Goal: Navigation & Orientation: Find specific page/section

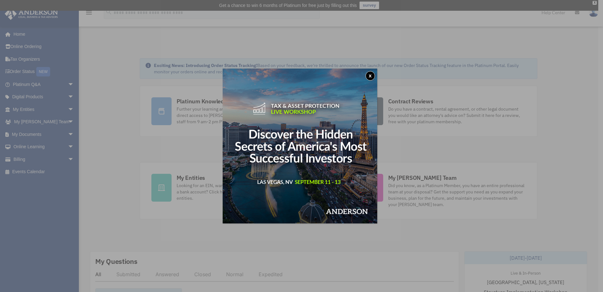
click at [373, 76] on button "x" at bounding box center [370, 75] width 9 height 9
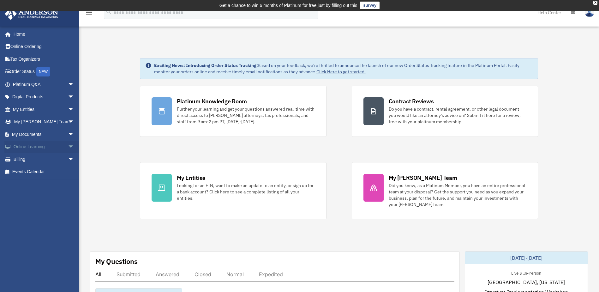
click at [68, 146] on span "arrow_drop_down" at bounding box center [74, 146] width 13 height 13
click at [37, 160] on link "Courses" at bounding box center [46, 159] width 75 height 13
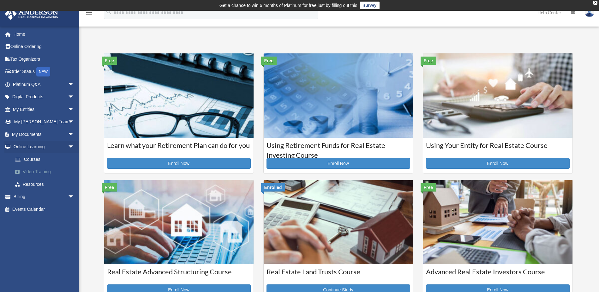
click at [48, 172] on link "Video Training" at bounding box center [46, 171] width 75 height 13
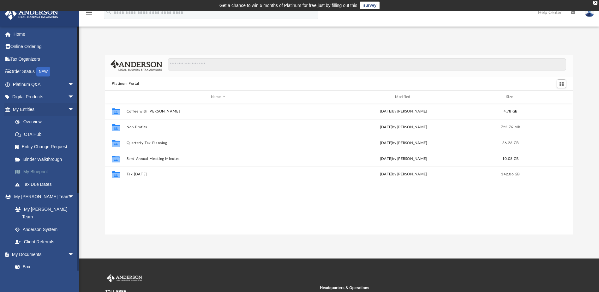
scroll to position [139, 463]
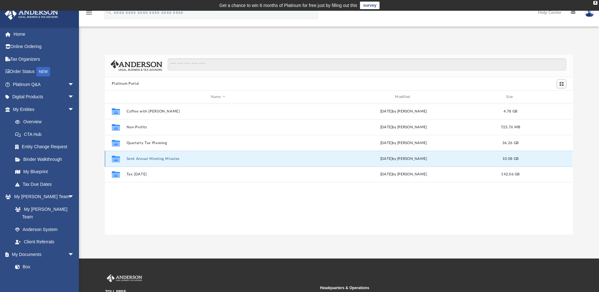
click at [158, 158] on button "Semi Annual Meeting Minutes" at bounding box center [218, 159] width 183 height 4
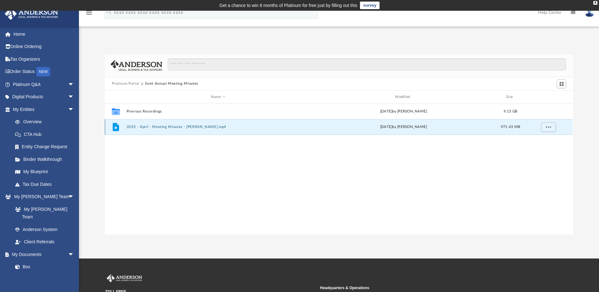
click at [179, 125] on button "2025 - April - Meeting Minutes - EJ McCaffrey.mp4" at bounding box center [218, 127] width 183 height 4
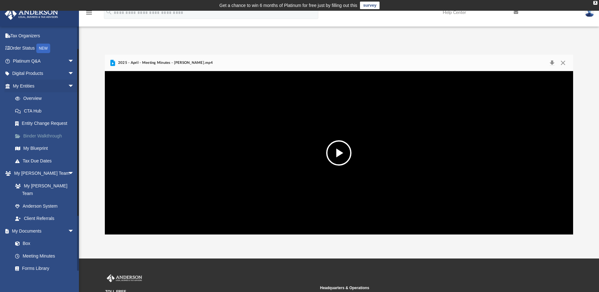
scroll to position [32, 0]
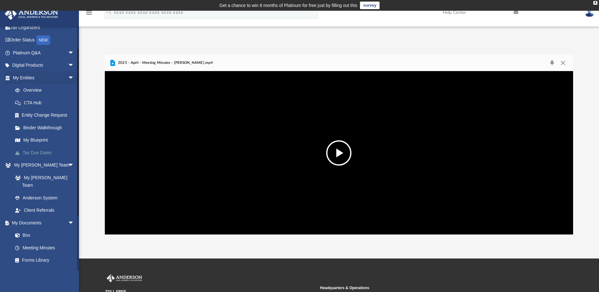
click at [49, 153] on link "Tax Due Dates" at bounding box center [46, 152] width 75 height 13
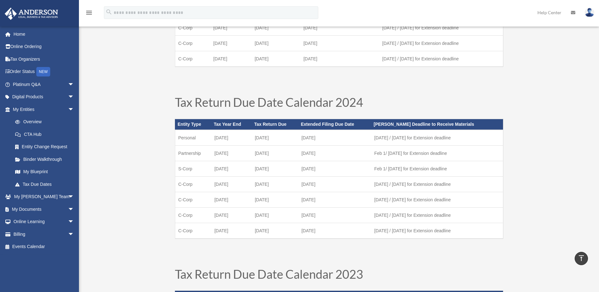
scroll to position [126, 0]
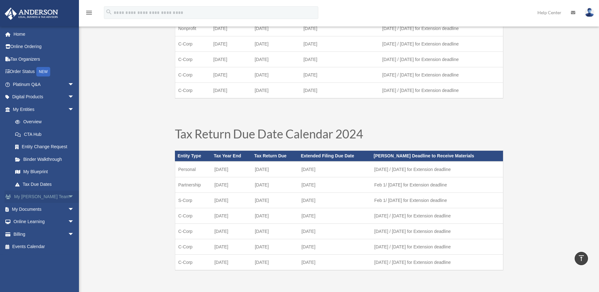
click at [68, 196] on span "arrow_drop_down" at bounding box center [74, 196] width 13 height 13
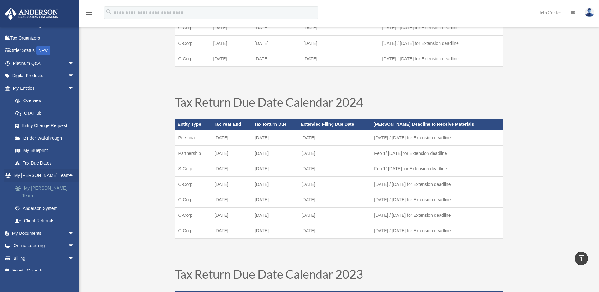
scroll to position [189, 0]
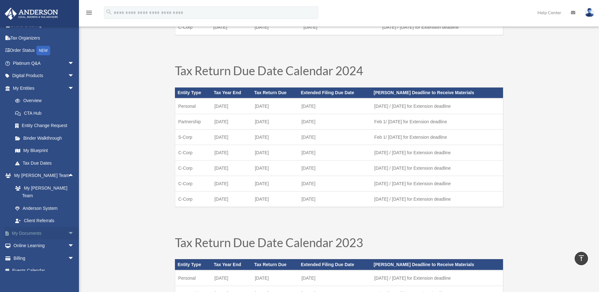
click at [68, 227] on span "arrow_drop_down" at bounding box center [74, 233] width 13 height 13
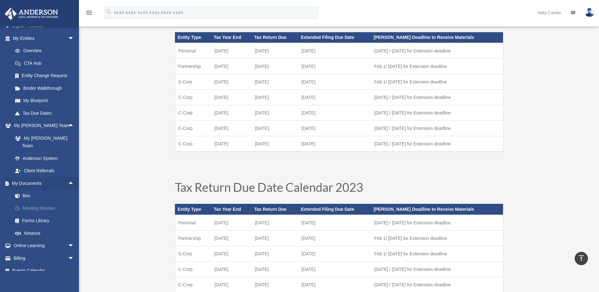
scroll to position [252, 0]
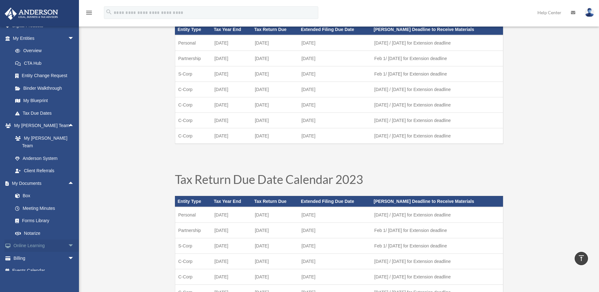
click at [68, 239] on span "arrow_drop_down" at bounding box center [74, 245] width 13 height 13
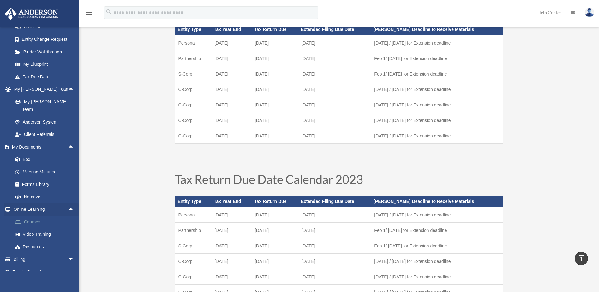
scroll to position [108, 0]
click at [41, 239] on link "Resources" at bounding box center [46, 245] width 75 height 13
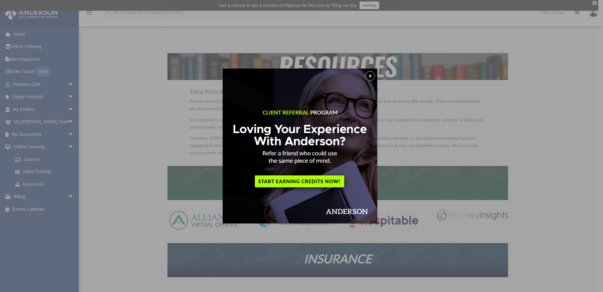
click at [371, 79] on button "x" at bounding box center [370, 75] width 9 height 9
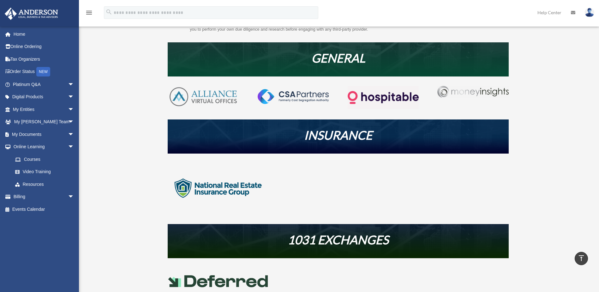
scroll to position [63, 0]
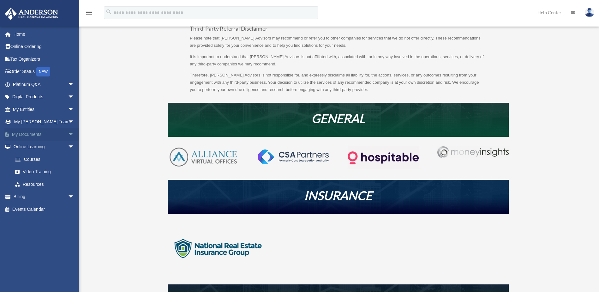
click at [68, 133] on span "arrow_drop_down" at bounding box center [74, 134] width 13 height 13
click at [68, 110] on span "arrow_drop_down" at bounding box center [74, 109] width 13 height 13
click at [50, 159] on link "Binder Walkthrough" at bounding box center [46, 159] width 75 height 13
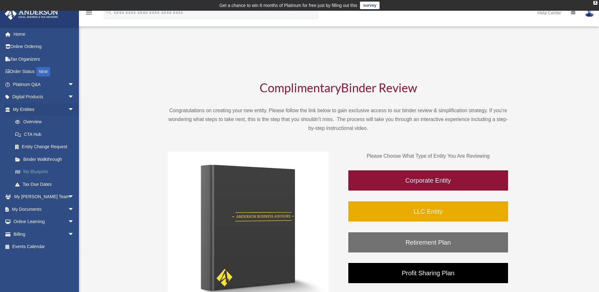
click at [43, 171] on link "My Blueprint" at bounding box center [46, 171] width 75 height 13
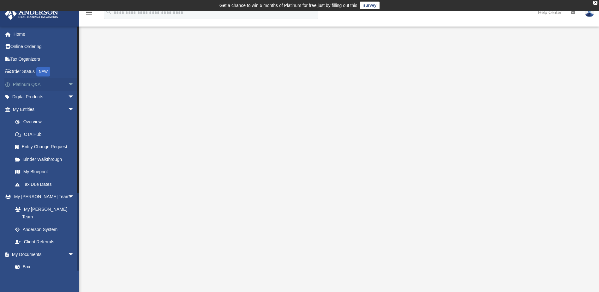
click at [68, 84] on span "arrow_drop_down" at bounding box center [74, 84] width 13 height 13
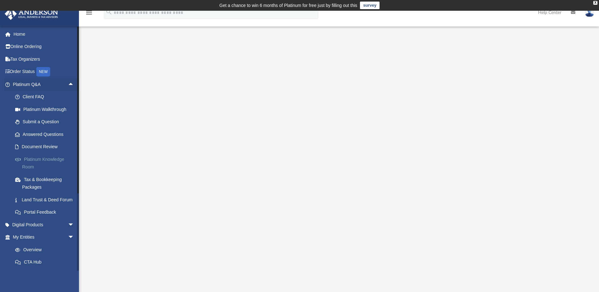
click at [52, 159] on link "Platinum Knowledge Room" at bounding box center [46, 163] width 75 height 20
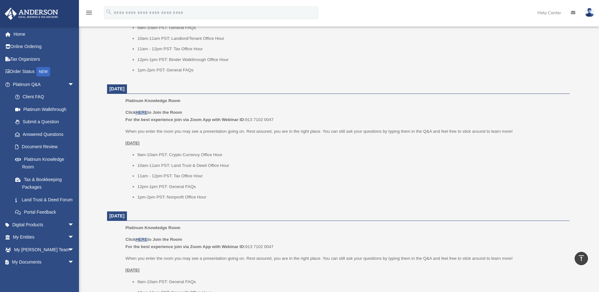
scroll to position [505, 0]
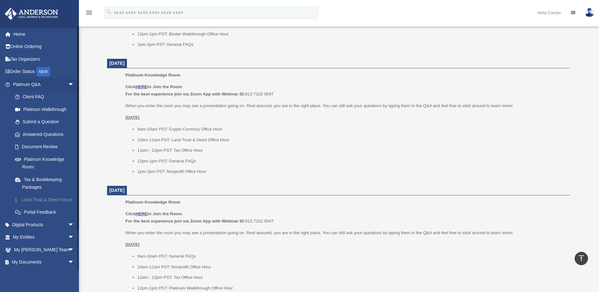
click at [48, 197] on link "Land Trust & Deed Forum" at bounding box center [46, 199] width 75 height 13
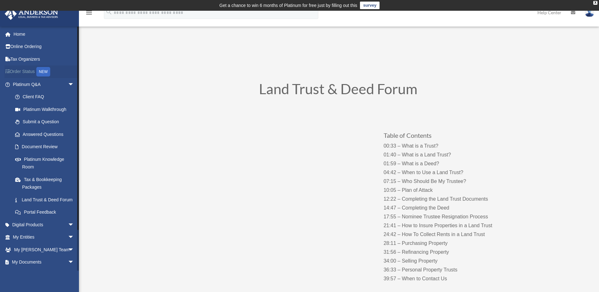
click at [27, 72] on link "Order Status NEW" at bounding box center [43, 71] width 79 height 13
click at [37, 59] on link "Tax Organizers" at bounding box center [43, 59] width 79 height 13
click at [32, 58] on link "Tax Organizers" at bounding box center [43, 59] width 79 height 13
